Goal: Book appointment/travel/reservation

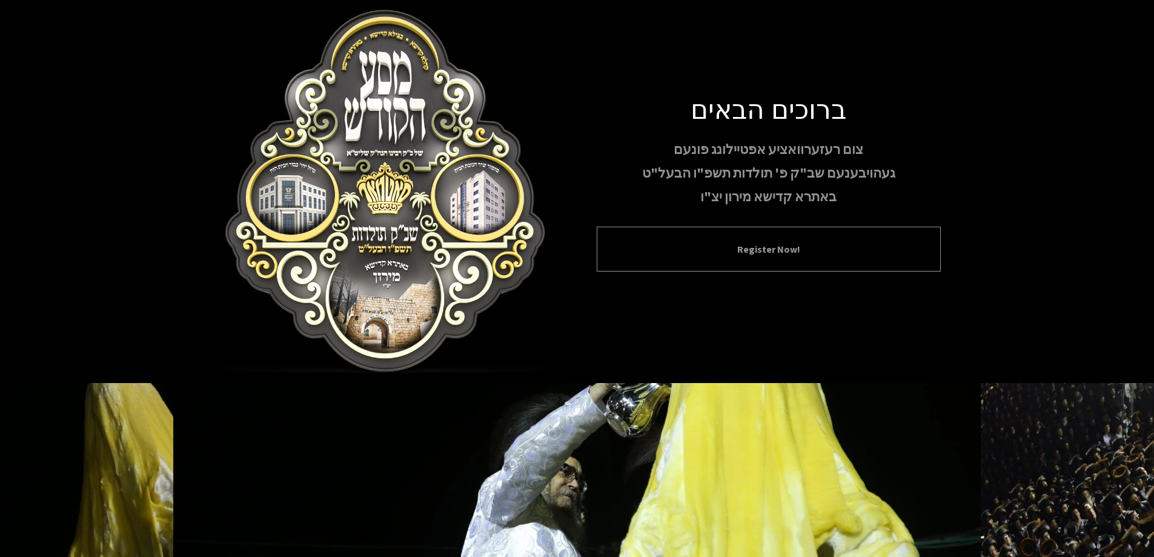
click at [758, 252] on button "Register Now!" at bounding box center [769, 249] width 314 height 15
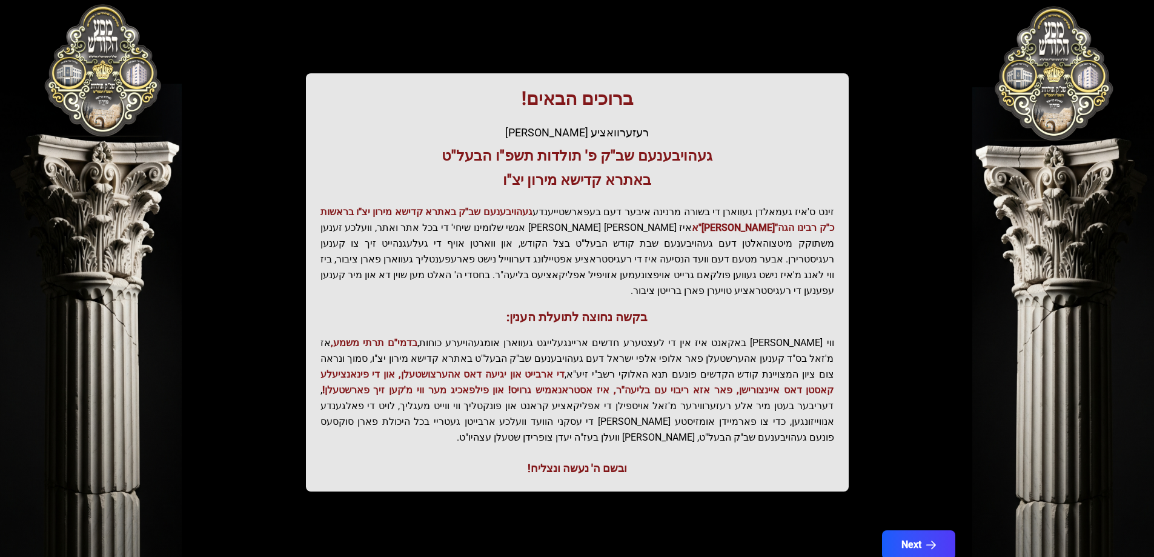
scroll to position [145, 0]
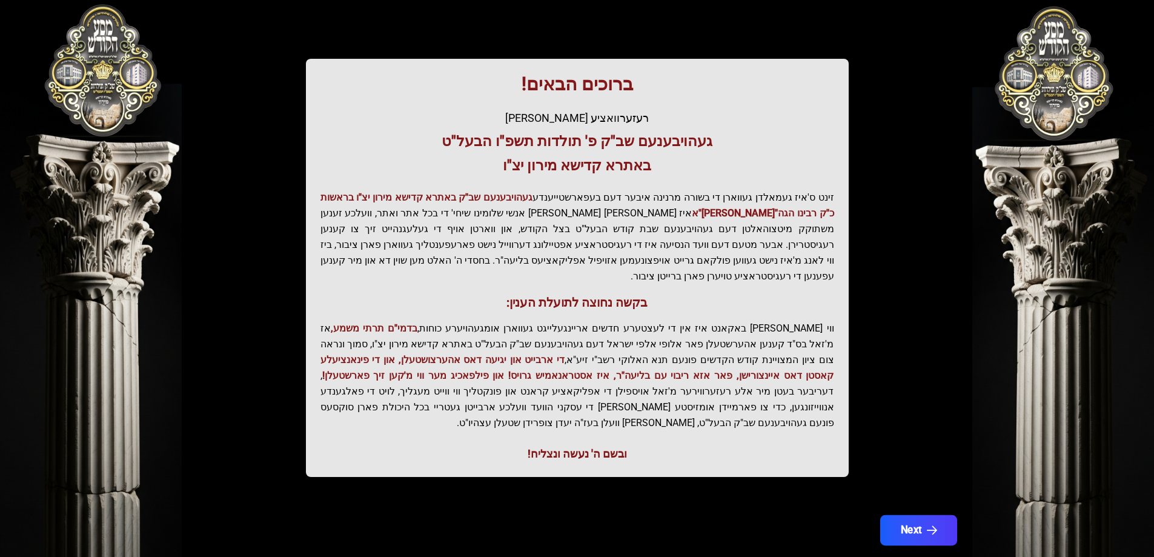
click at [906, 515] on button "Next" at bounding box center [917, 530] width 77 height 30
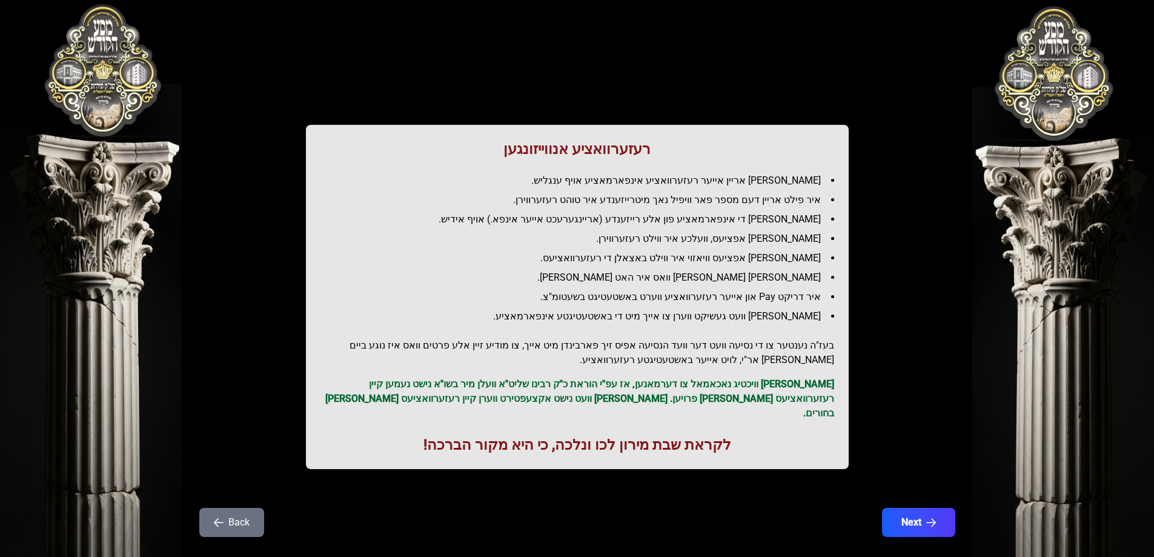
scroll to position [30, 0]
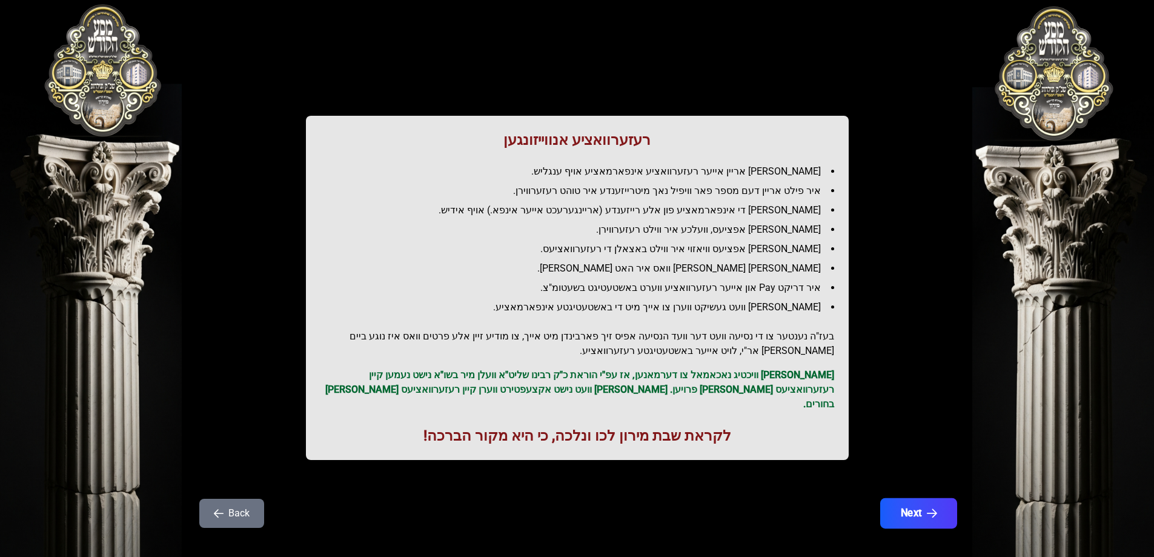
click at [925, 498] on button "Next" at bounding box center [917, 513] width 77 height 30
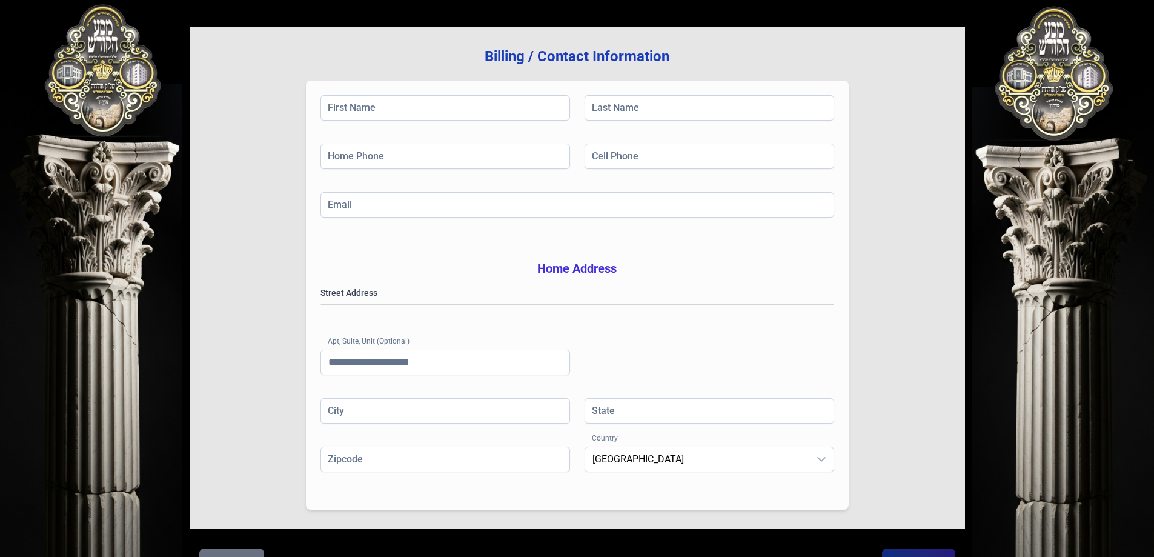
scroll to position [0, 0]
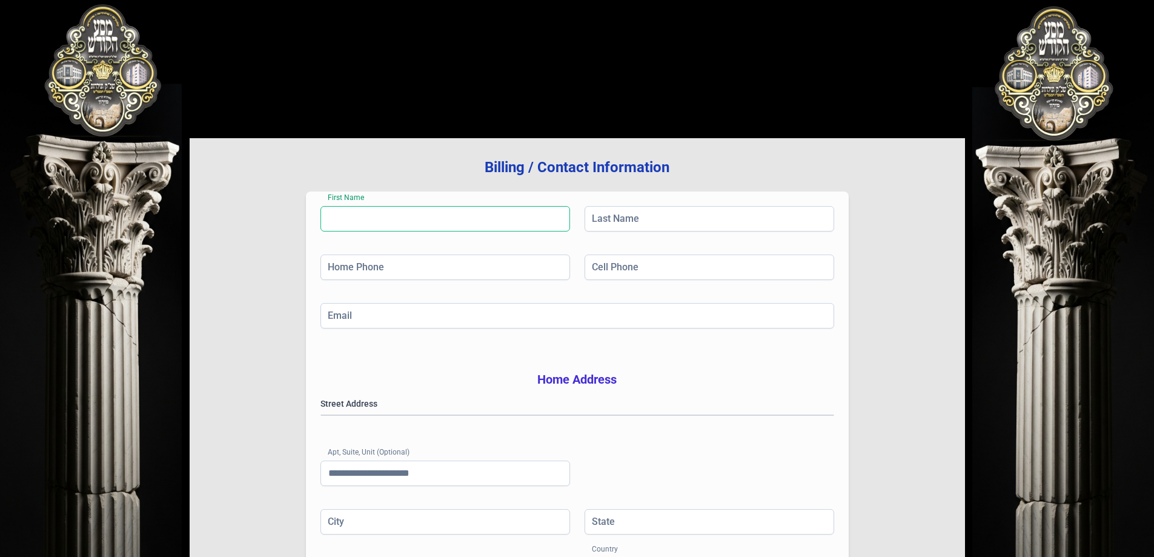
click at [520, 223] on input "First Name" at bounding box center [444, 218] width 249 height 25
type input "*"
type input "**********"
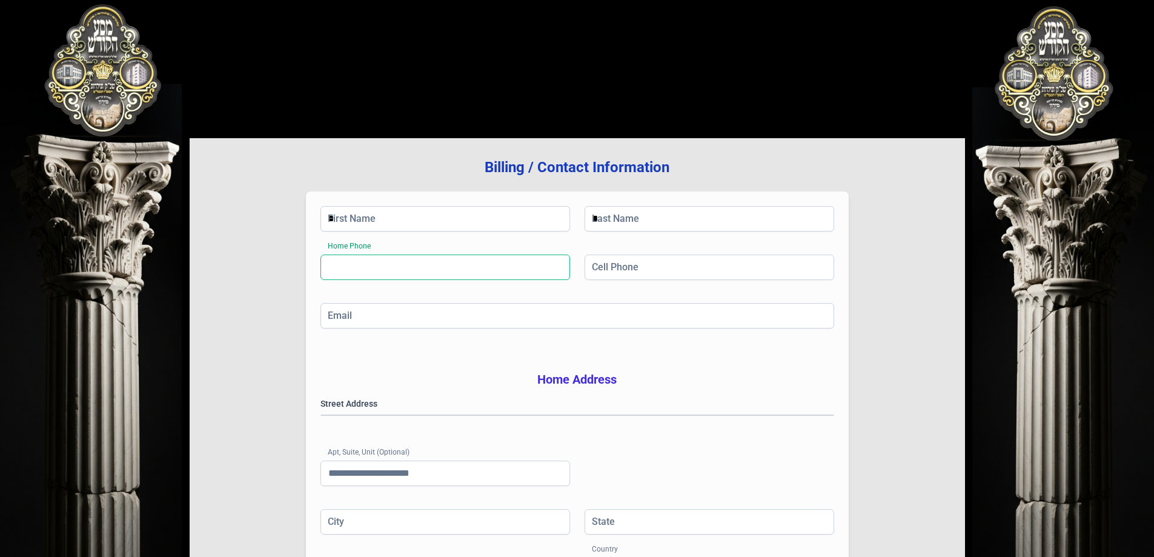
type input "***"
type input "******"
type input "**"
type input "*****"
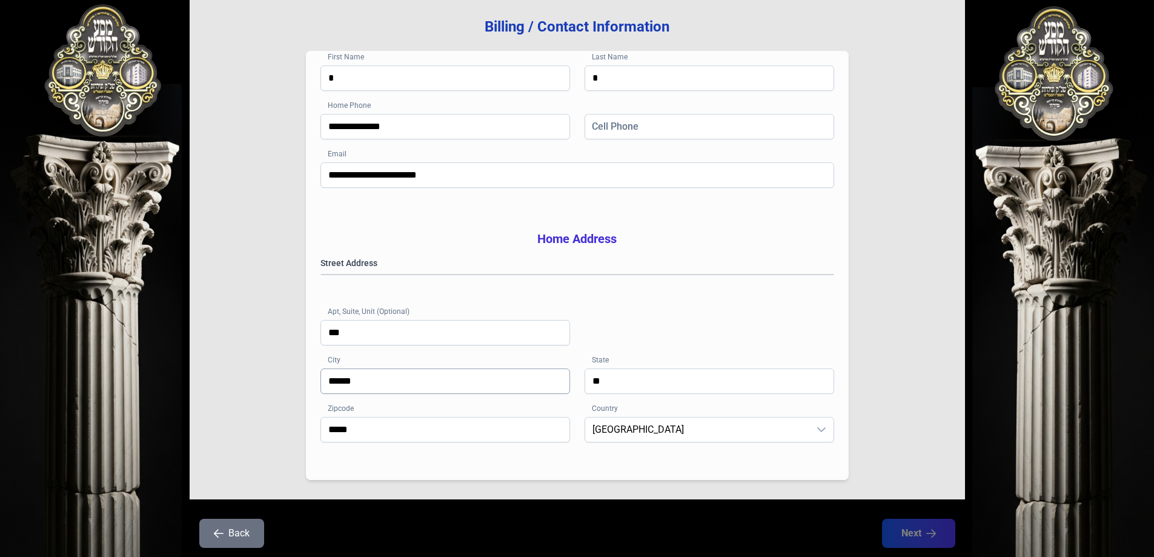
scroll to position [12, 0]
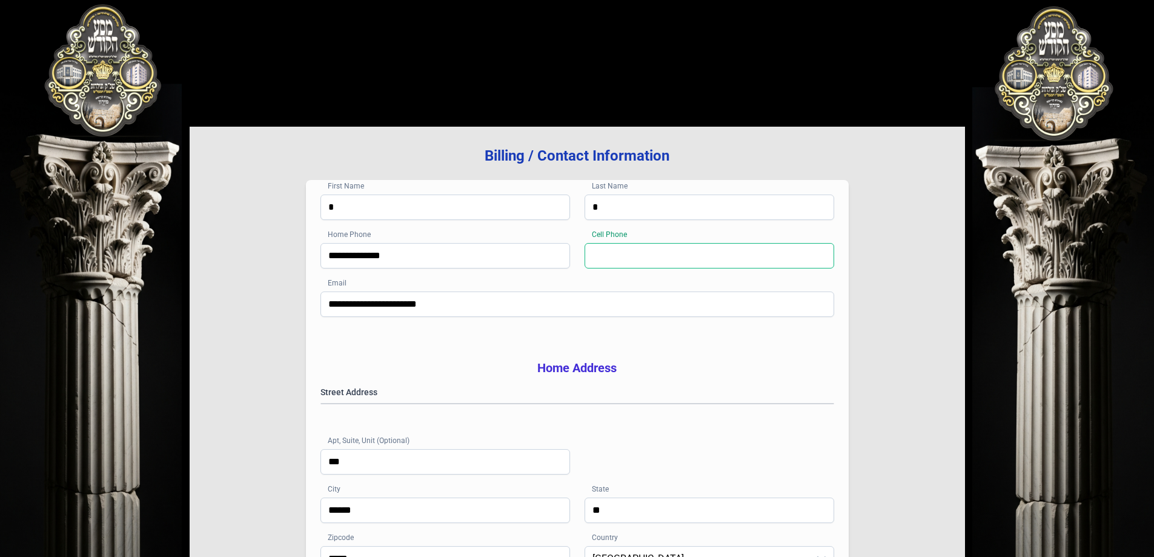
click at [694, 256] on input "Cell Phone" at bounding box center [708, 255] width 249 height 25
type input "**********"
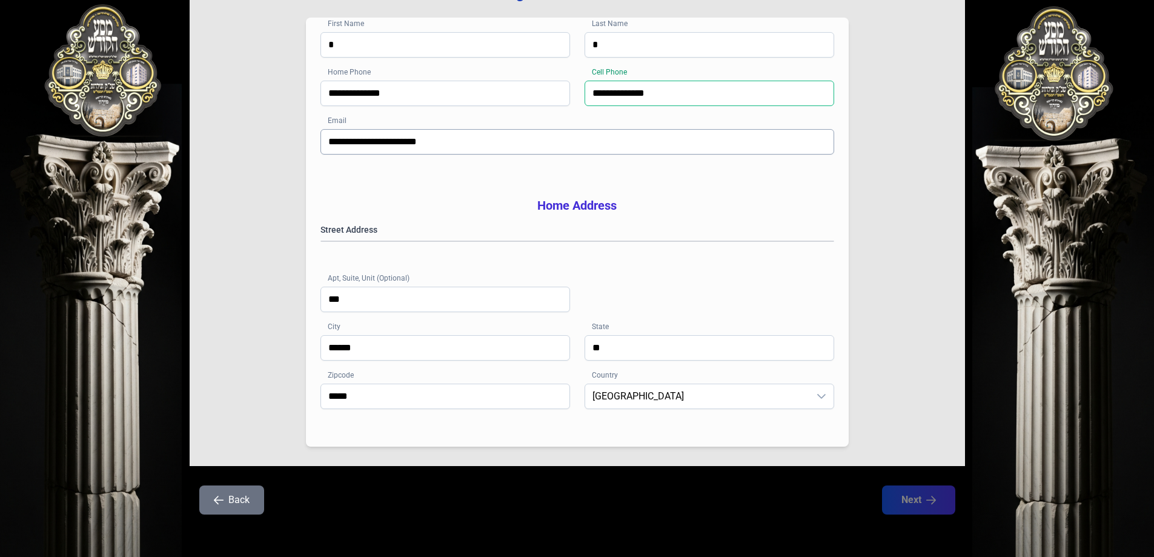
scroll to position [193, 0]
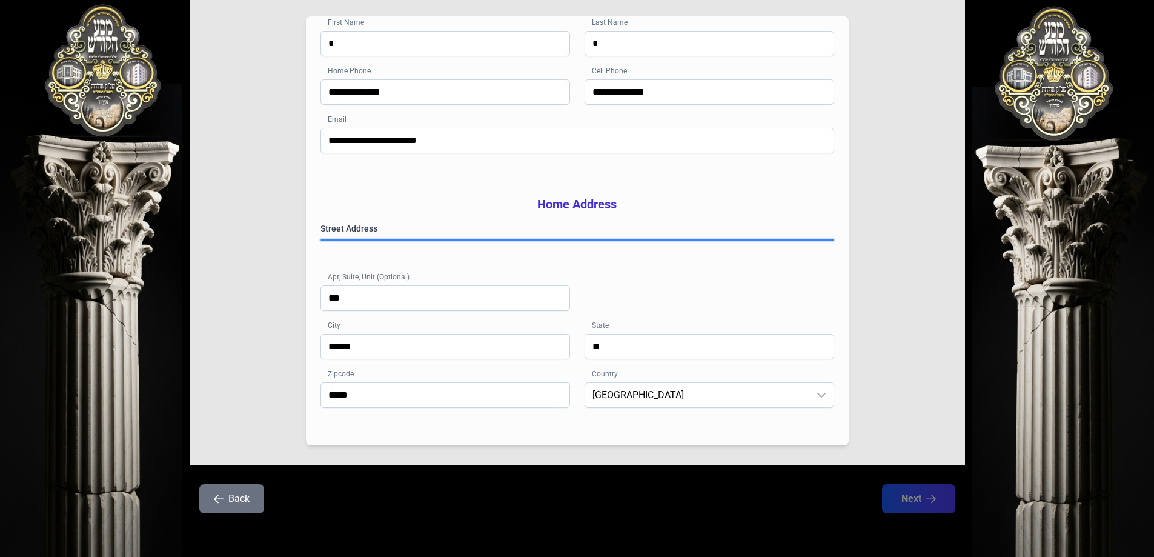
click at [321, 240] on gmp-place-autocomplete at bounding box center [321, 240] width 0 height 0
type input "**********"
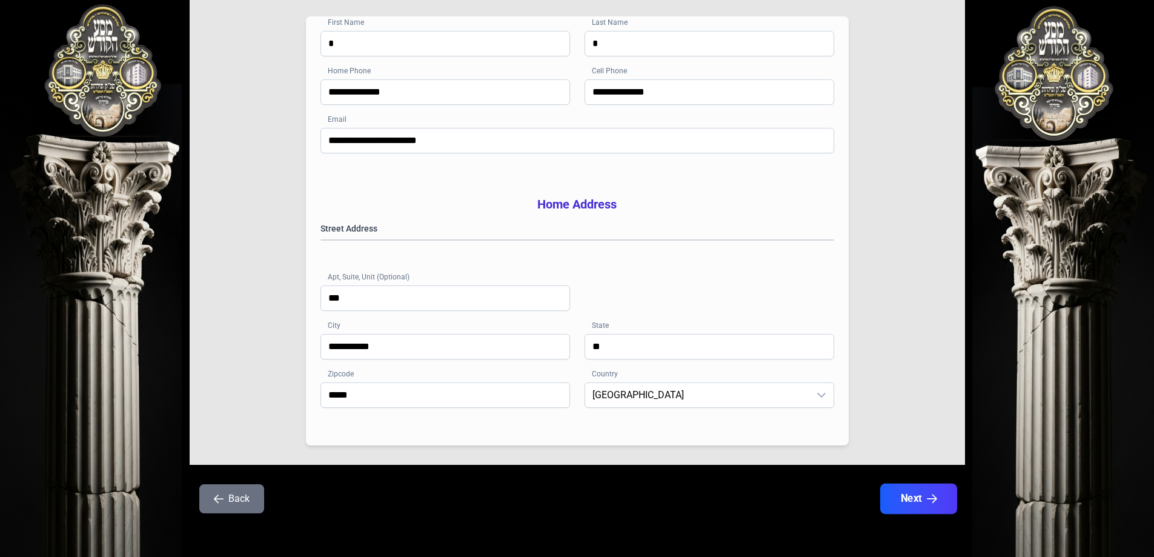
click at [902, 493] on button "Next" at bounding box center [917, 498] width 77 height 30
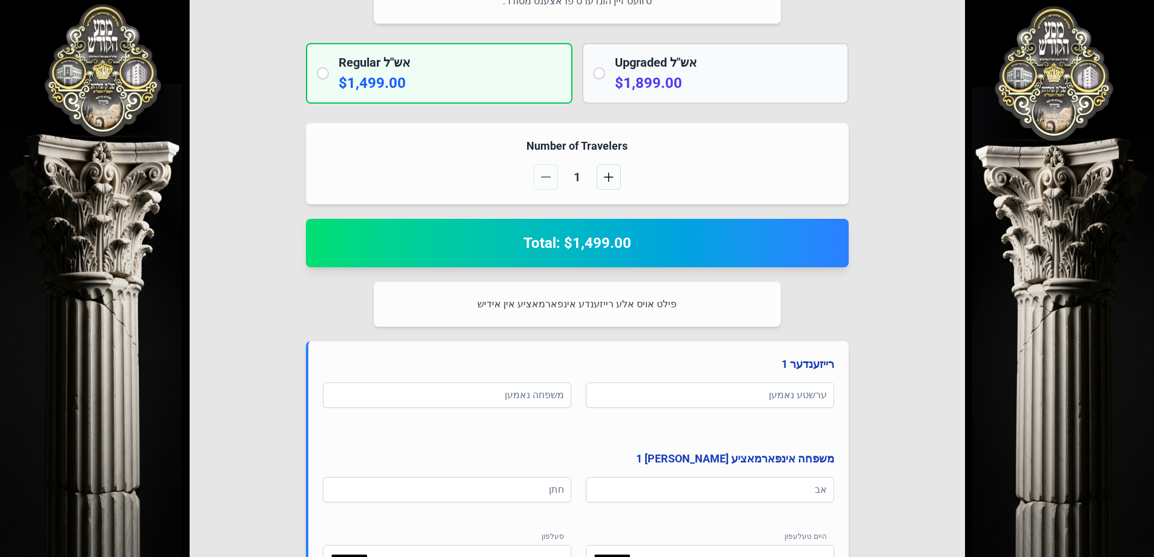
scroll to position [363, 0]
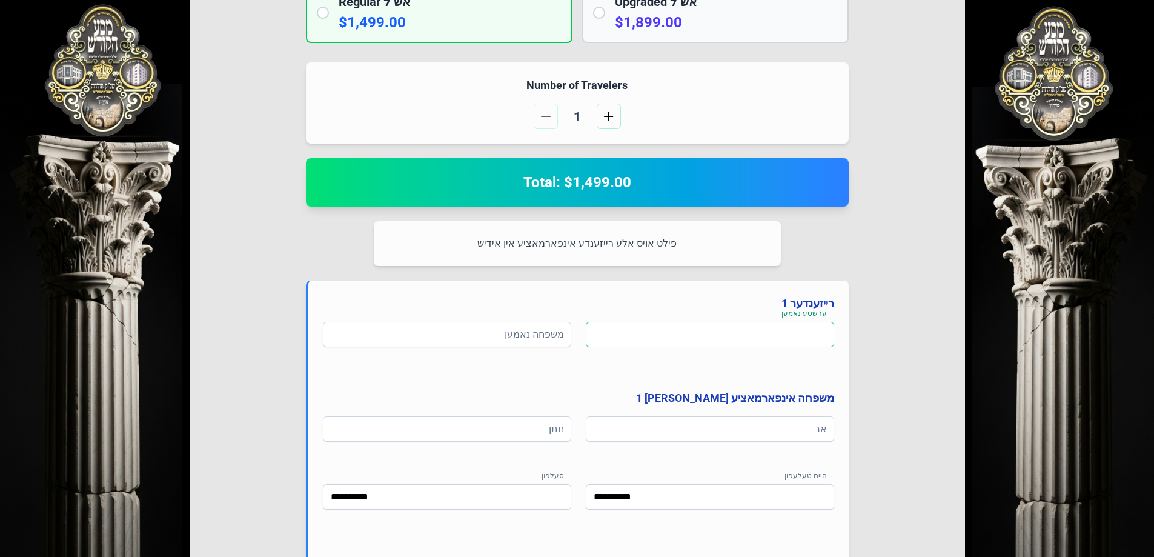
click at [715, 334] on input at bounding box center [710, 334] width 248 height 25
click at [533, 328] on input at bounding box center [447, 334] width 248 height 25
click at [638, 339] on input at bounding box center [710, 334] width 248 height 25
click at [656, 426] on input at bounding box center [710, 428] width 248 height 25
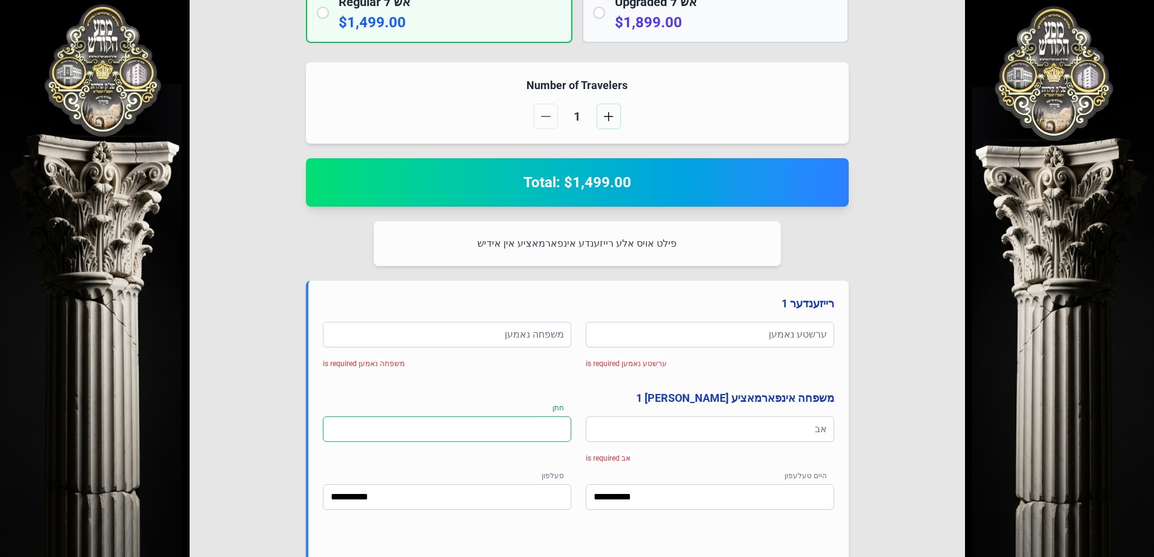
click at [530, 429] on input at bounding box center [447, 428] width 248 height 25
click at [529, 423] on input at bounding box center [447, 428] width 248 height 25
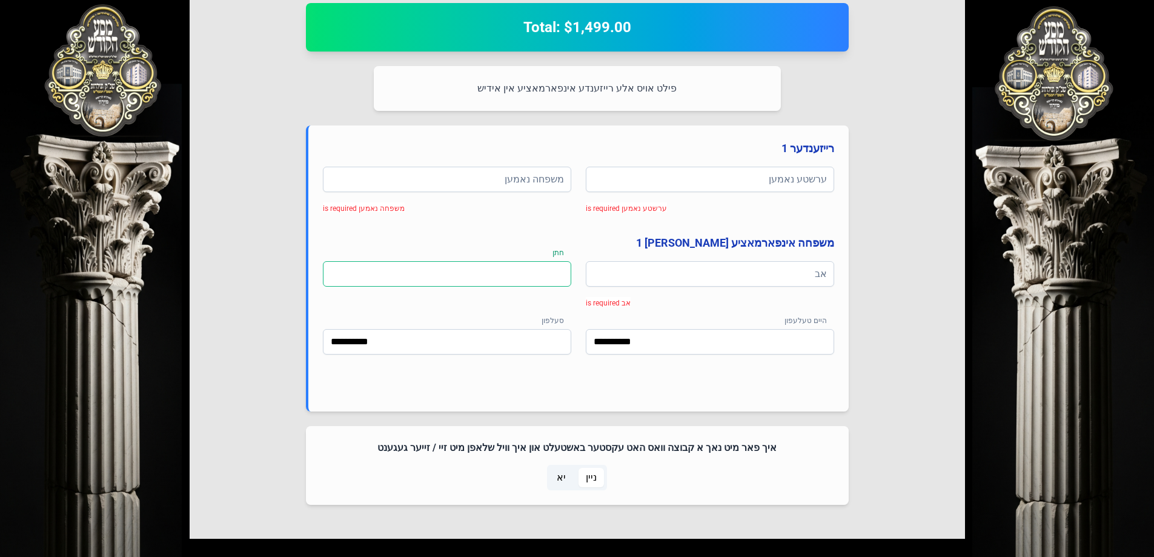
scroll to position [545, 0]
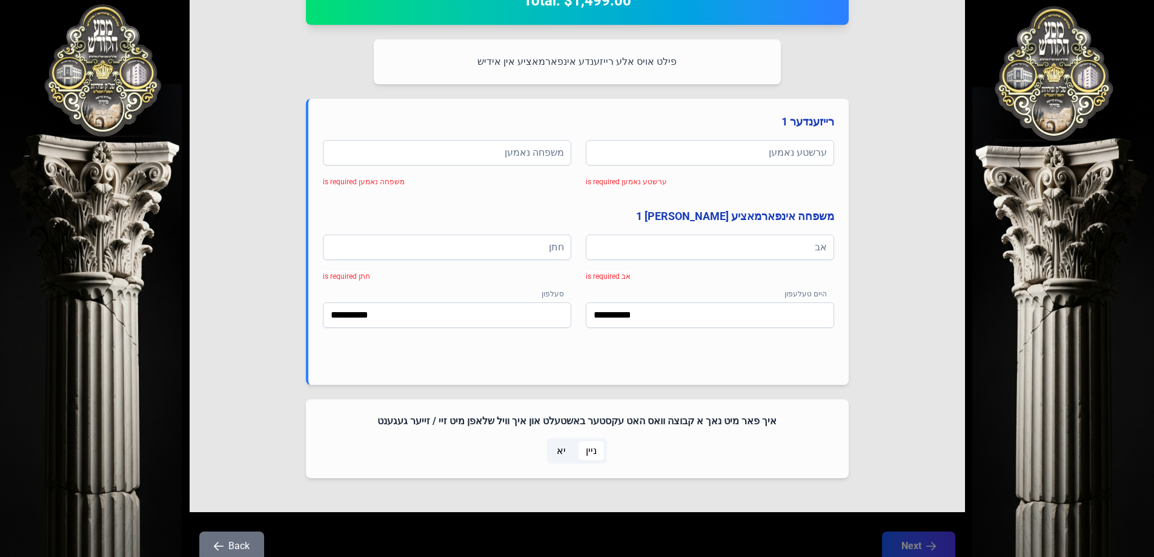
click at [596, 452] on span "ניין" at bounding box center [590, 450] width 25 height 19
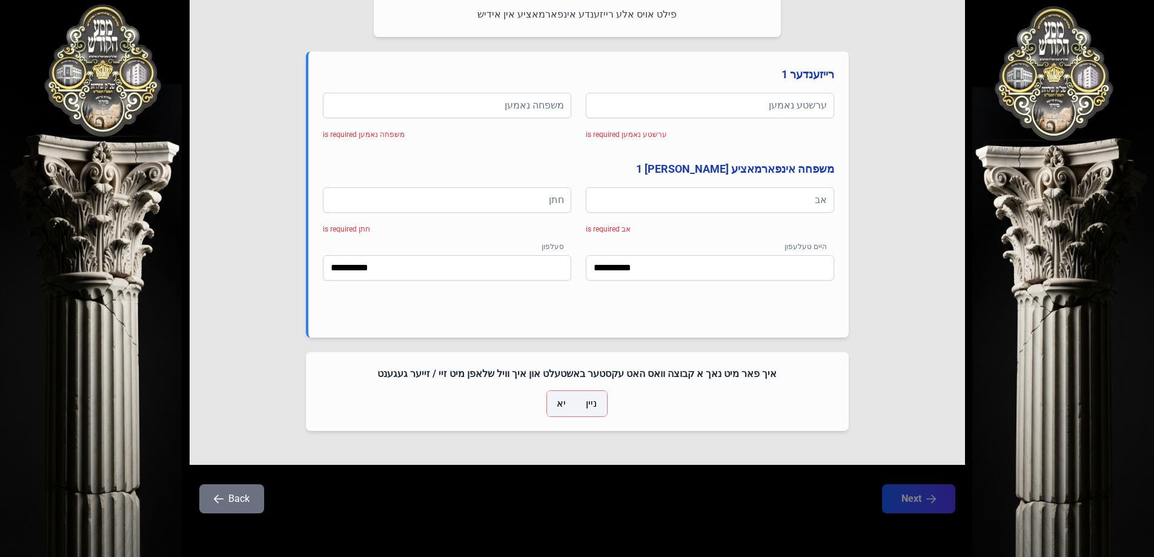
click at [594, 406] on span "ניין" at bounding box center [591, 403] width 11 height 15
click at [658, 109] on input at bounding box center [710, 105] width 248 height 25
type input "*"
click at [499, 104] on input at bounding box center [447, 105] width 248 height 25
type input "*"
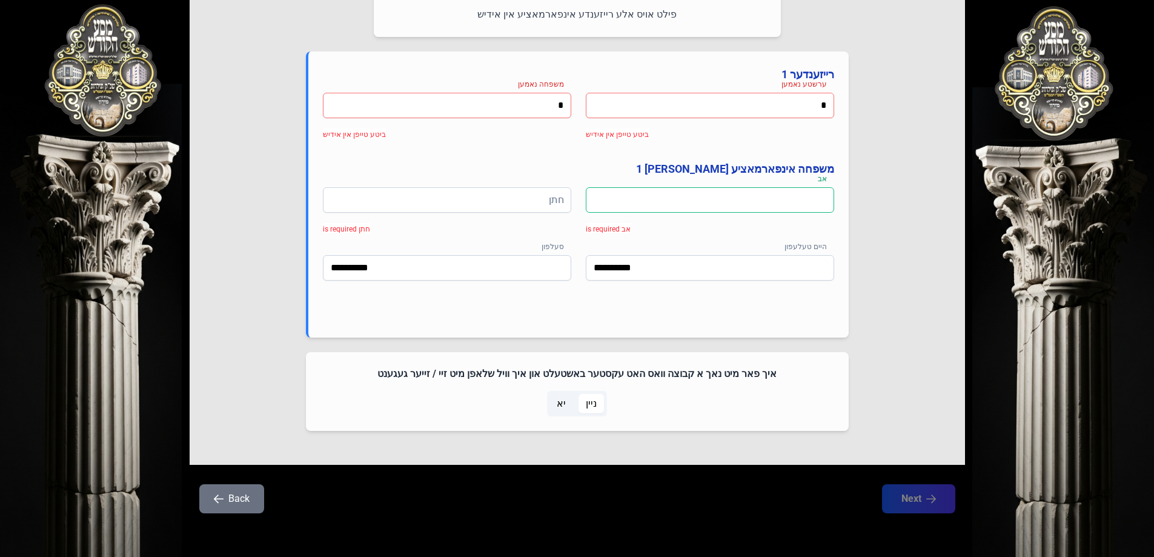
click at [744, 204] on input at bounding box center [710, 199] width 248 height 25
type input "*"
click at [524, 195] on input at bounding box center [447, 199] width 248 height 25
type input "*"
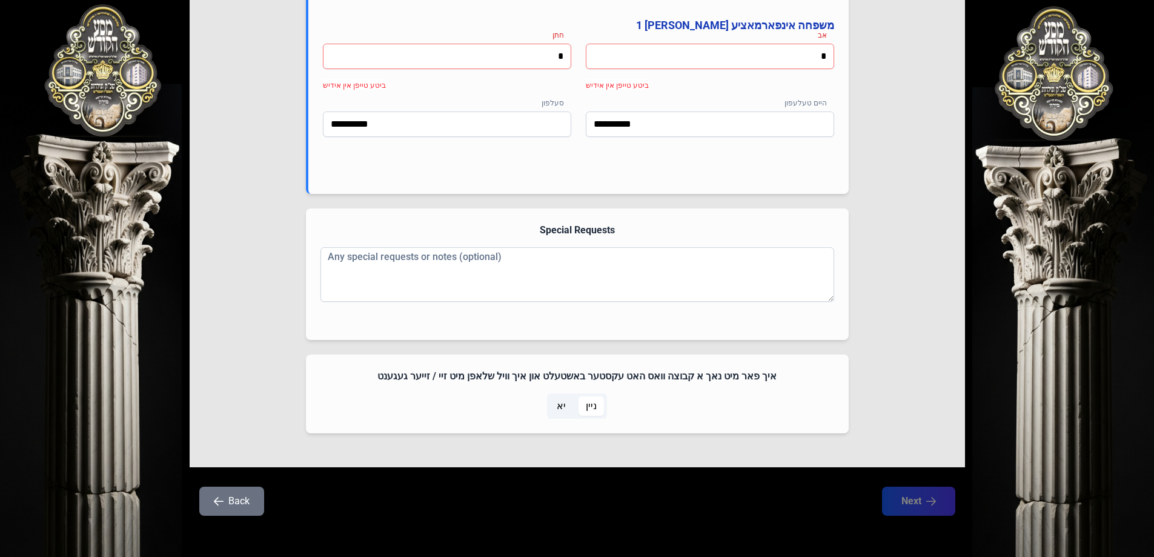
scroll to position [738, 0]
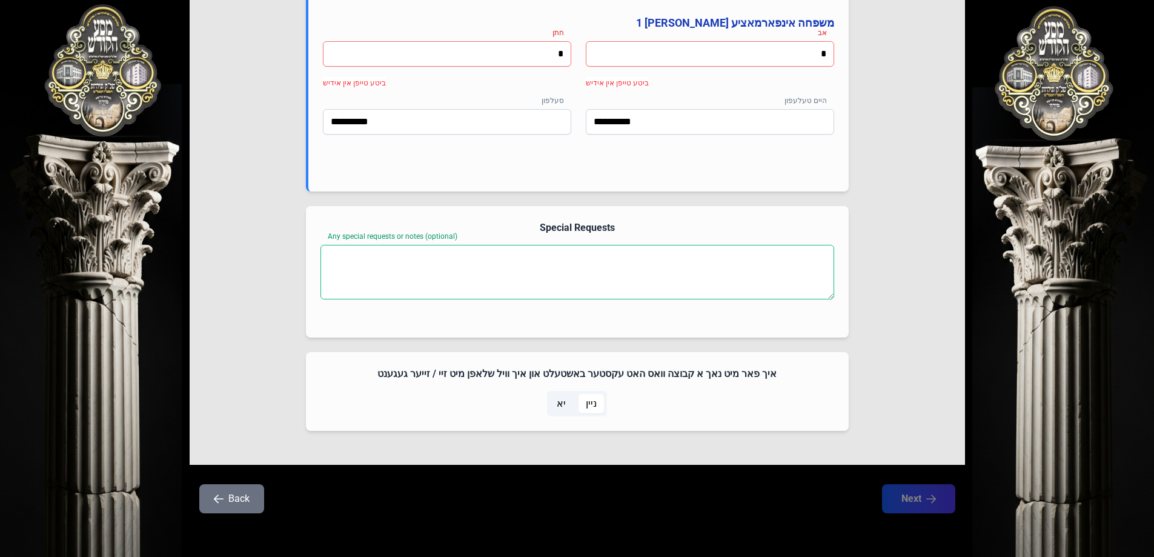
click at [610, 282] on textarea "Any special requests or notes (optional)" at bounding box center [577, 272] width 514 height 55
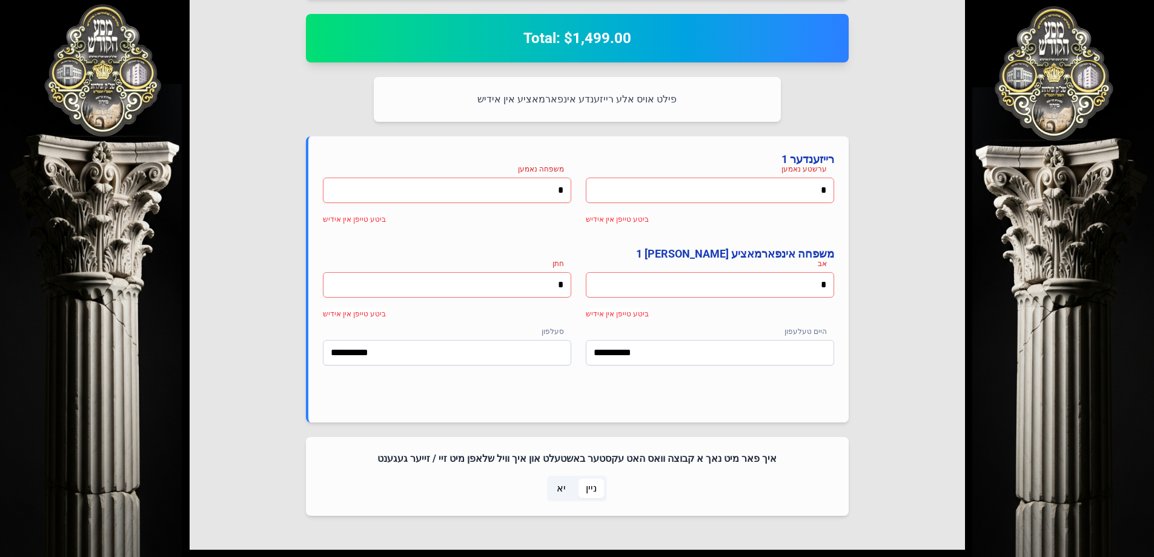
scroll to position [592, 0]
